Goal: Find contact information: Find contact information

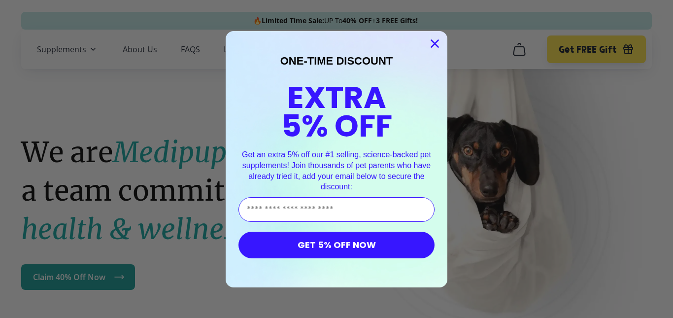
click at [432, 43] on circle "Close dialog" at bounding box center [435, 43] width 16 height 16
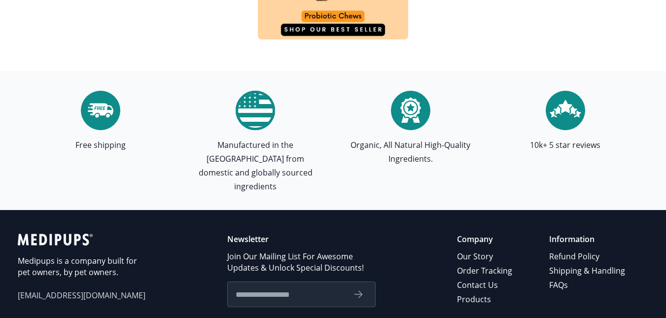
scroll to position [3115, 0]
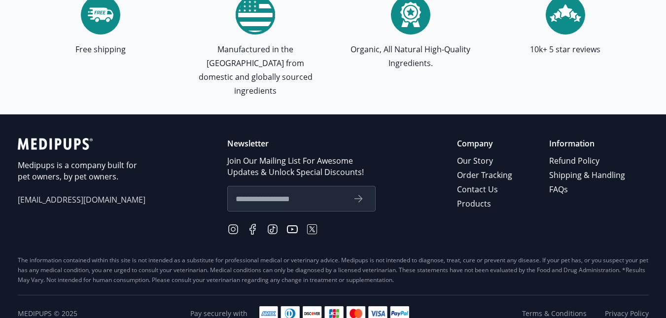
click at [68, 194] on span "[EMAIL_ADDRESS][DOMAIN_NAME]" at bounding box center [82, 199] width 128 height 11
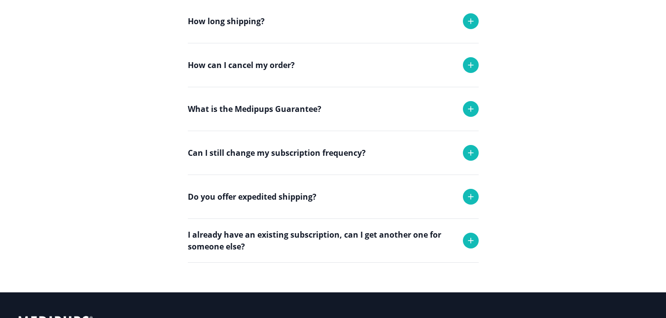
scroll to position [257, 0]
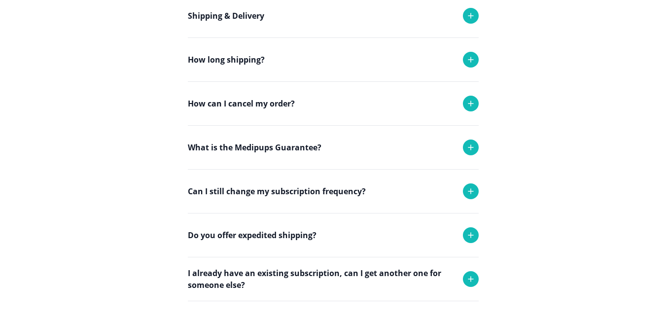
click at [476, 190] on icon at bounding box center [471, 191] width 12 height 12
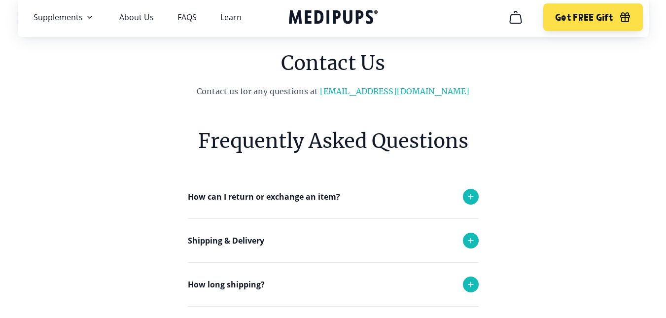
scroll to position [0, 0]
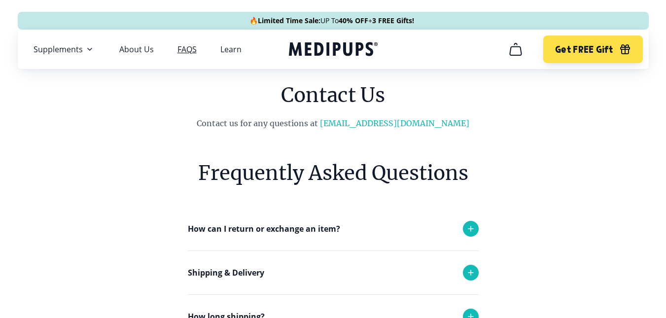
click at [189, 52] on link "FAQS" at bounding box center [186, 49] width 19 height 10
click at [400, 124] on link "[EMAIL_ADDRESS][DOMAIN_NAME]" at bounding box center [394, 123] width 149 height 10
click at [400, 123] on link "[EMAIL_ADDRESS][DOMAIN_NAME]" at bounding box center [394, 123] width 149 height 10
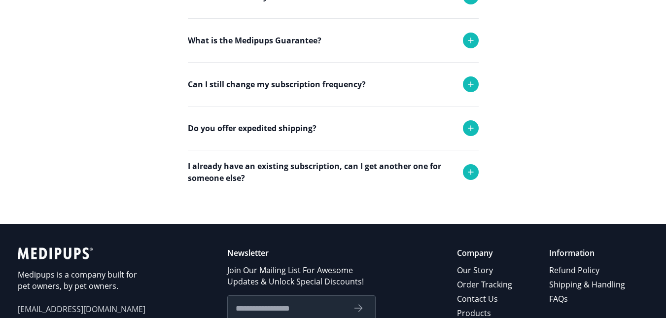
scroll to position [487, 0]
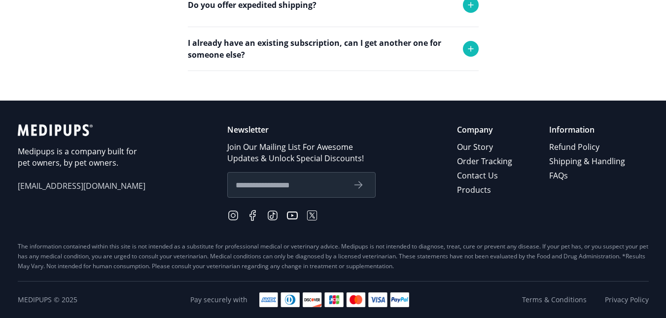
click at [235, 182] on form at bounding box center [301, 185] width 148 height 26
drag, startPoint x: 241, startPoint y: 185, endPoint x: 231, endPoint y: 182, distance: 10.6
click at [238, 190] on input "text" at bounding box center [290, 184] width 109 height 13
type input "**********"
click at [360, 180] on icon "submit" at bounding box center [358, 185] width 12 height 12
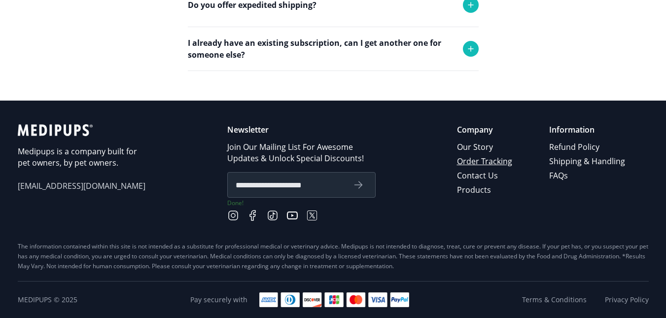
click at [474, 165] on link "Order Tracking" at bounding box center [485, 161] width 57 height 14
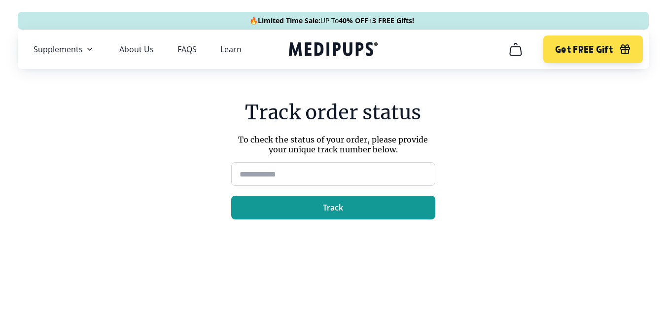
click at [241, 168] on input at bounding box center [333, 174] width 204 height 24
click at [190, 48] on link "FAQS" at bounding box center [186, 49] width 19 height 10
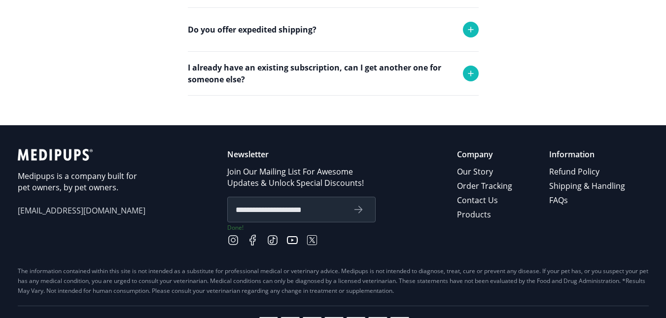
scroll to position [439, 0]
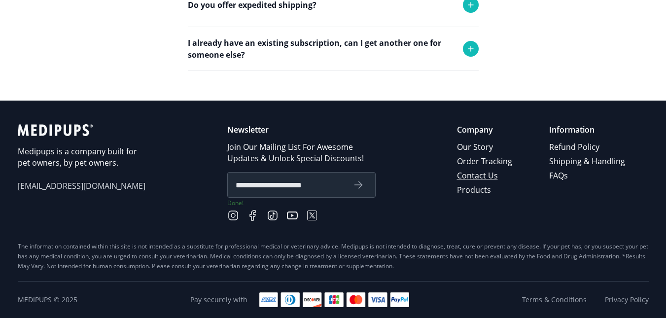
click at [483, 175] on link "Contact Us" at bounding box center [485, 176] width 57 height 14
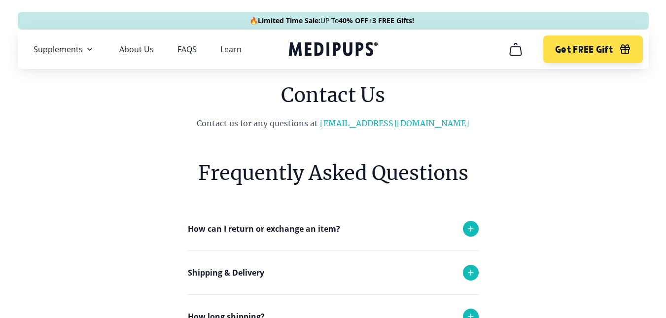
click at [409, 124] on link "[EMAIL_ADDRESS][DOMAIN_NAME]" at bounding box center [394, 123] width 149 height 10
click at [403, 121] on link "[EMAIL_ADDRESS][DOMAIN_NAME]" at bounding box center [394, 123] width 149 height 10
click at [139, 49] on link "About Us" at bounding box center [136, 49] width 34 height 10
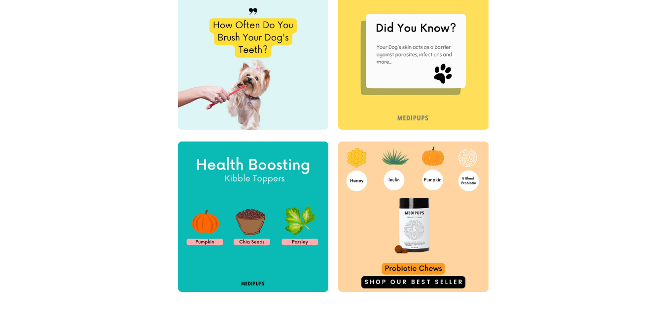
scroll to position [608, 0]
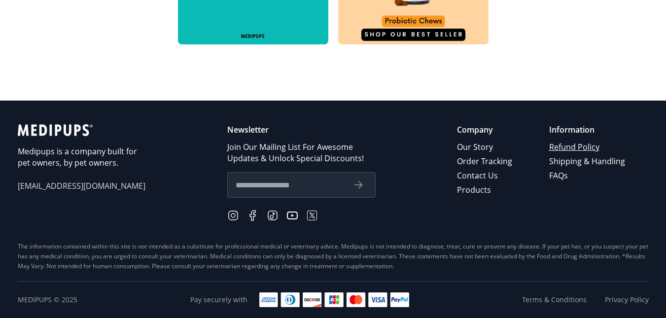
click at [563, 147] on link "Refund Policy" at bounding box center [587, 147] width 77 height 14
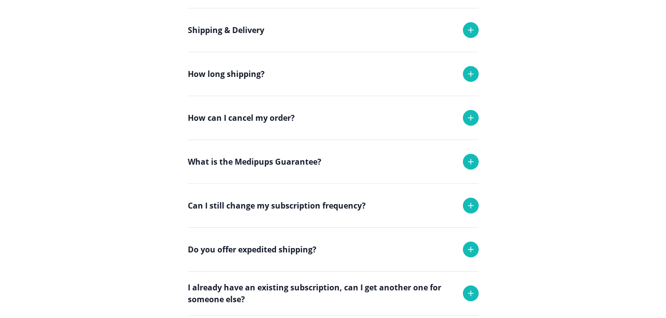
scroll to position [475, 0]
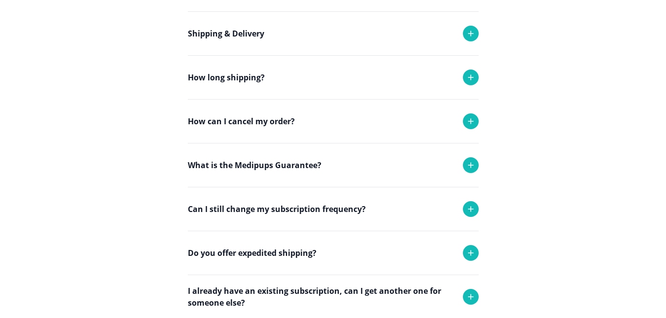
click at [474, 210] on icon at bounding box center [471, 209] width 12 height 12
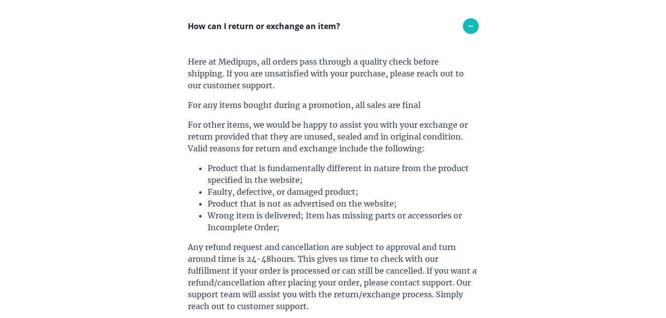
scroll to position [0, 0]
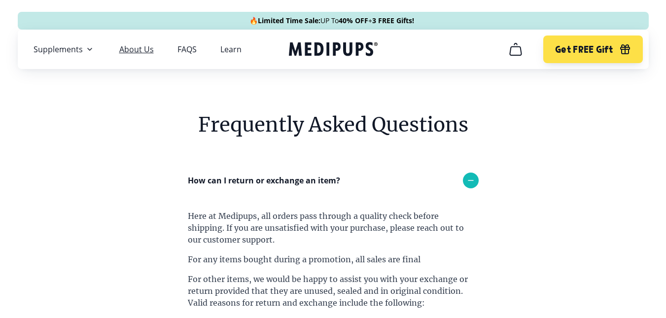
click at [134, 51] on link "About Us" at bounding box center [136, 49] width 34 height 10
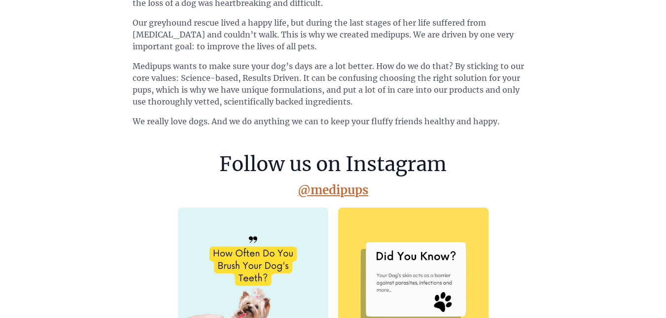
scroll to position [196, 0]
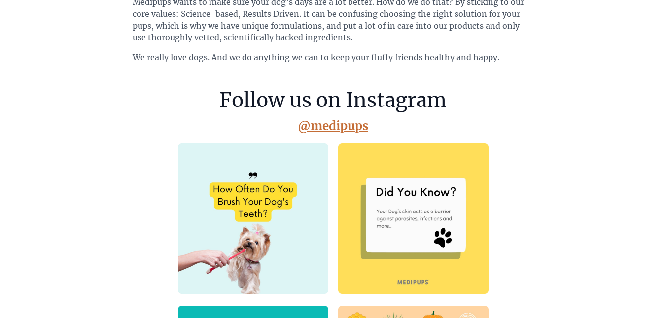
click at [336, 123] on link "@medipups" at bounding box center [333, 125] width 70 height 15
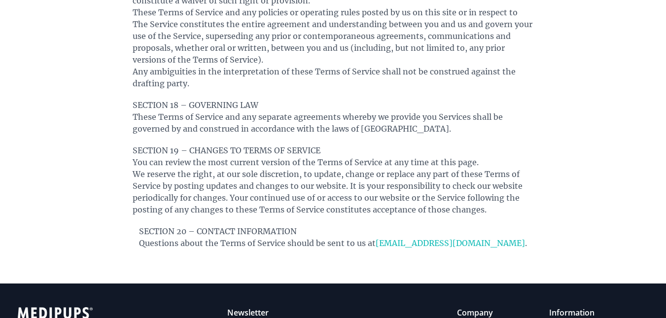
scroll to position [2937, 0]
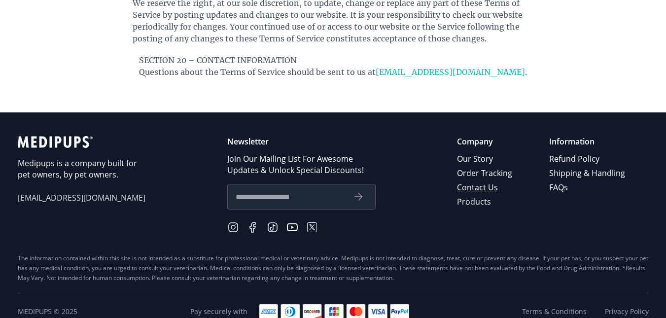
click at [490, 180] on link "Contact Us" at bounding box center [485, 187] width 57 height 14
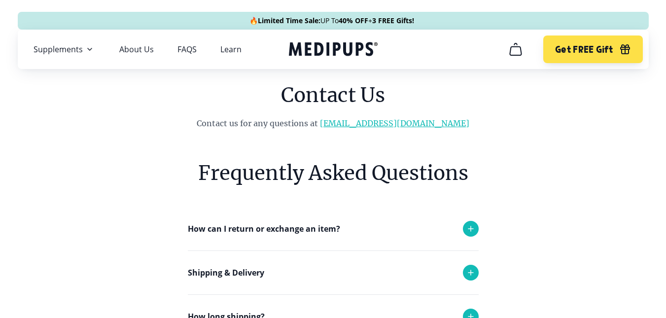
click at [393, 123] on link "[EMAIL_ADDRESS][DOMAIN_NAME]" at bounding box center [394, 123] width 149 height 10
